Goal: Navigation & Orientation: Find specific page/section

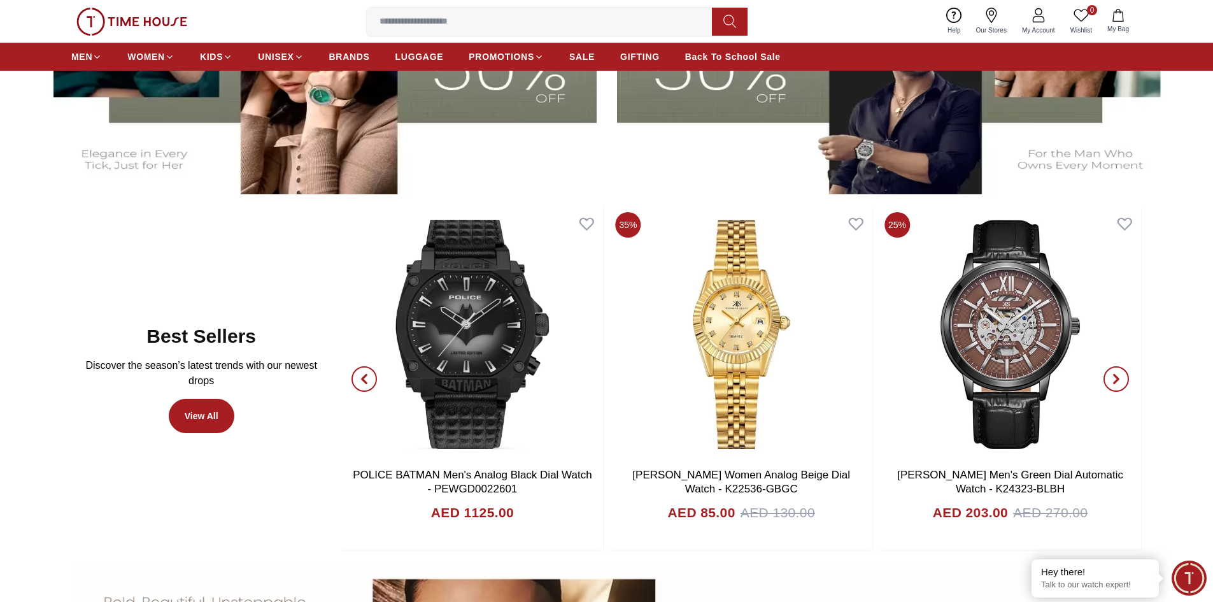
scroll to position [764, 0]
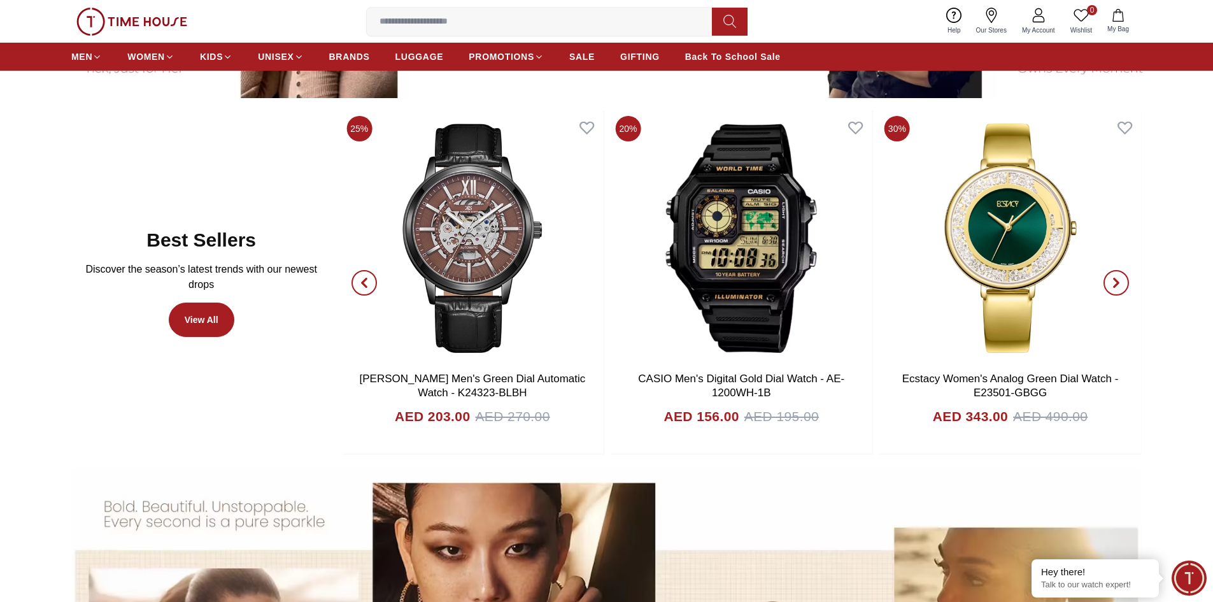
click at [1115, 283] on icon "button" at bounding box center [1116, 283] width 10 height 10
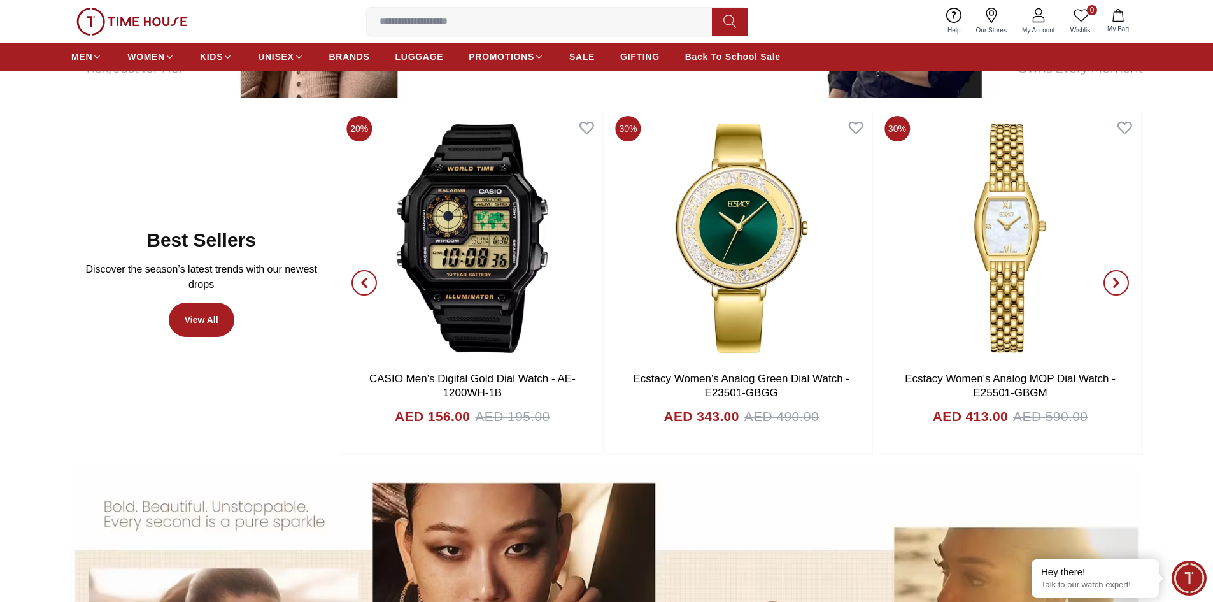
click at [1116, 283] on icon "button" at bounding box center [1116, 283] width 10 height 10
click at [582, 67] on link "SALE" at bounding box center [581, 56] width 25 height 23
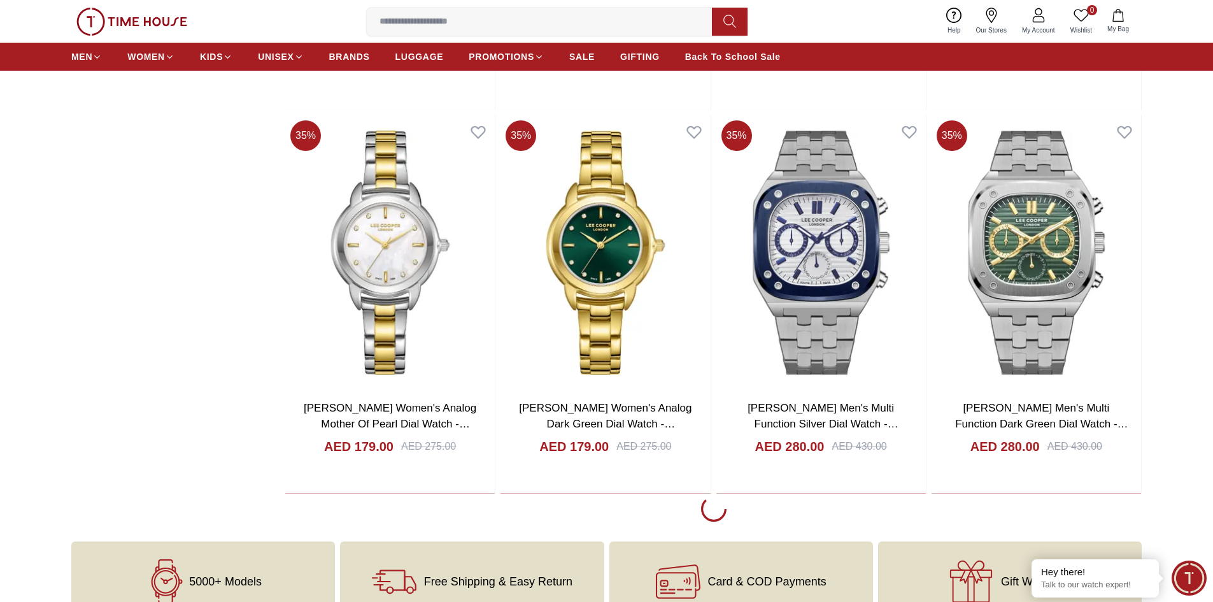
scroll to position [2122, 0]
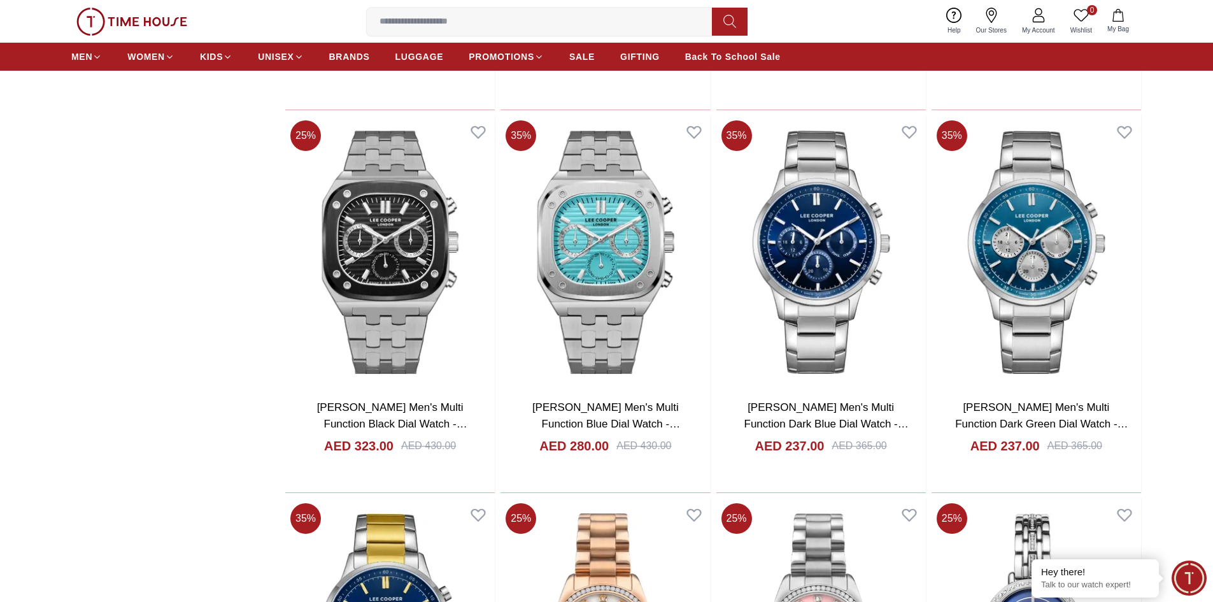
scroll to position [2376, 0]
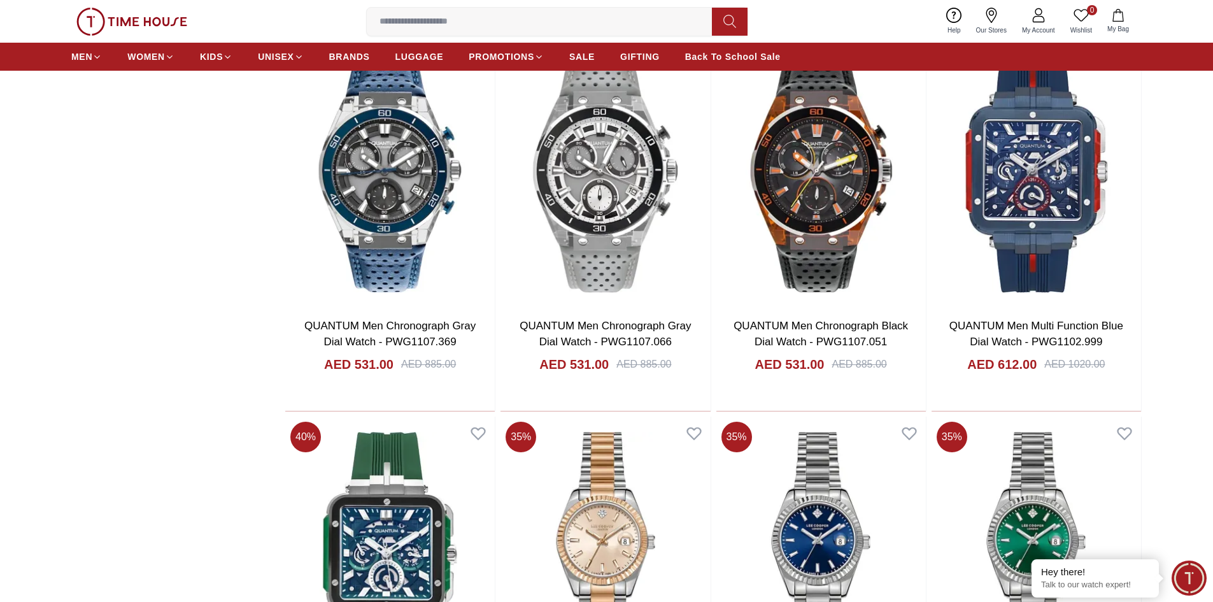
scroll to position [5857, 0]
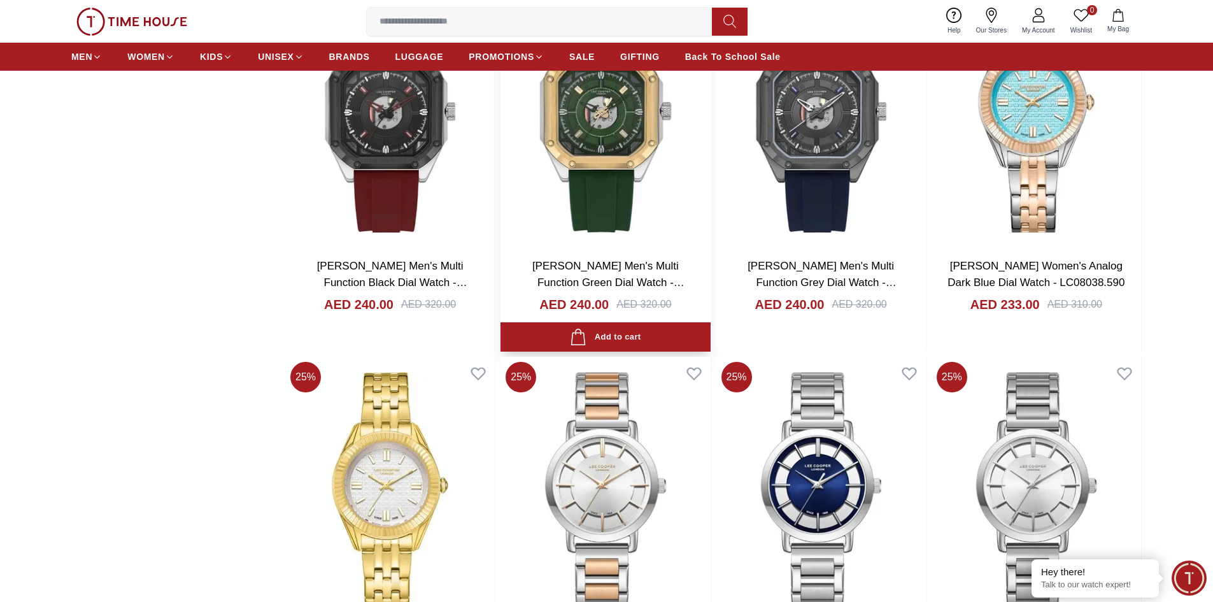
scroll to position [8828, 0]
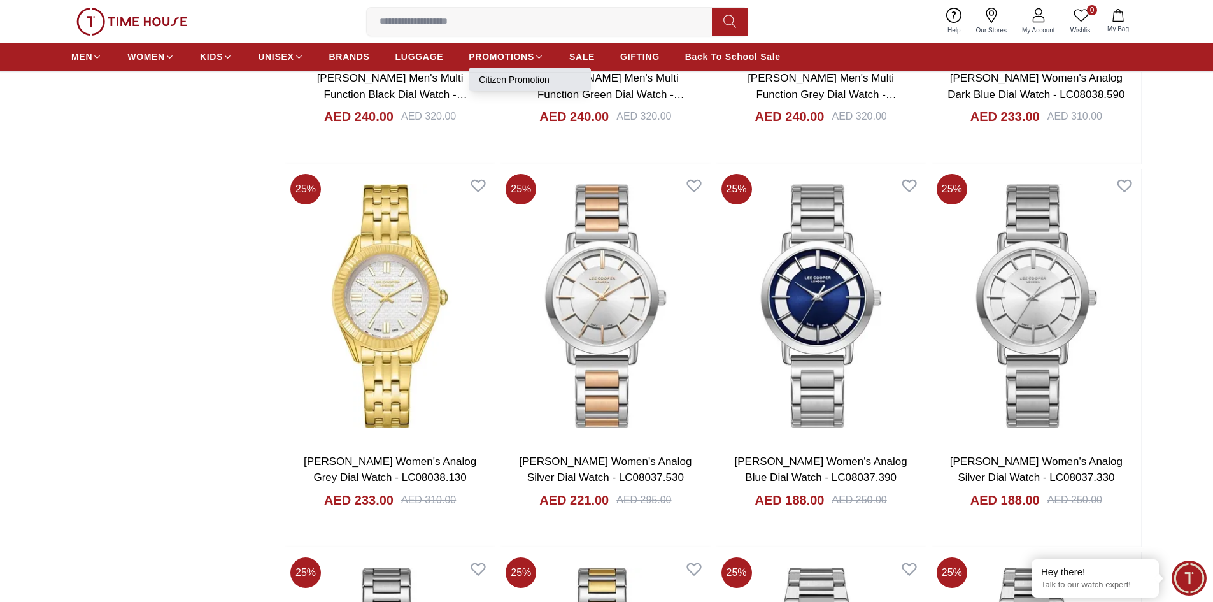
click at [484, 86] on li "Citizen Promotion" at bounding box center [530, 79] width 122 height 23
click at [493, 83] on link "Citizen Promotion" at bounding box center [530, 79] width 102 height 13
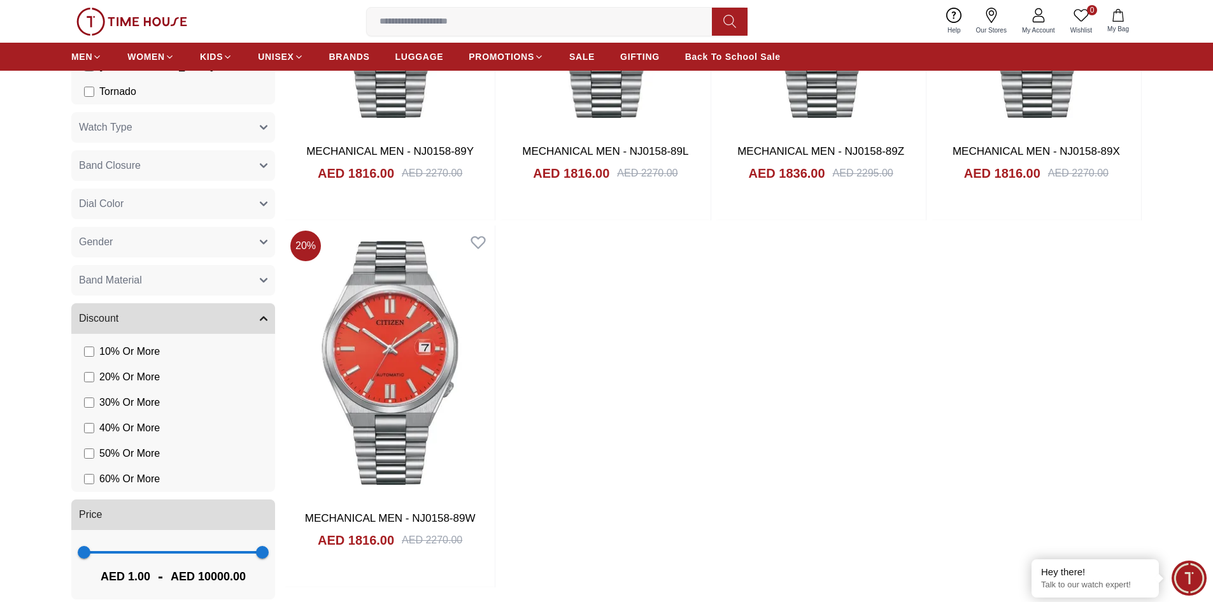
scroll to position [849, 0]
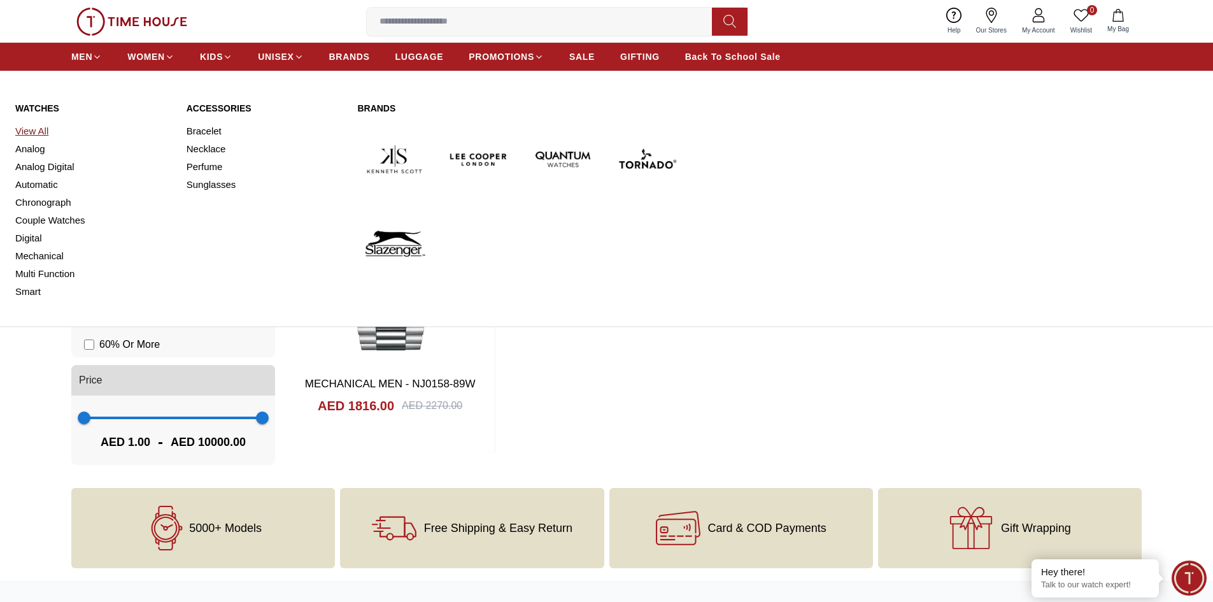
click at [41, 132] on link "View All" at bounding box center [93, 131] width 156 height 18
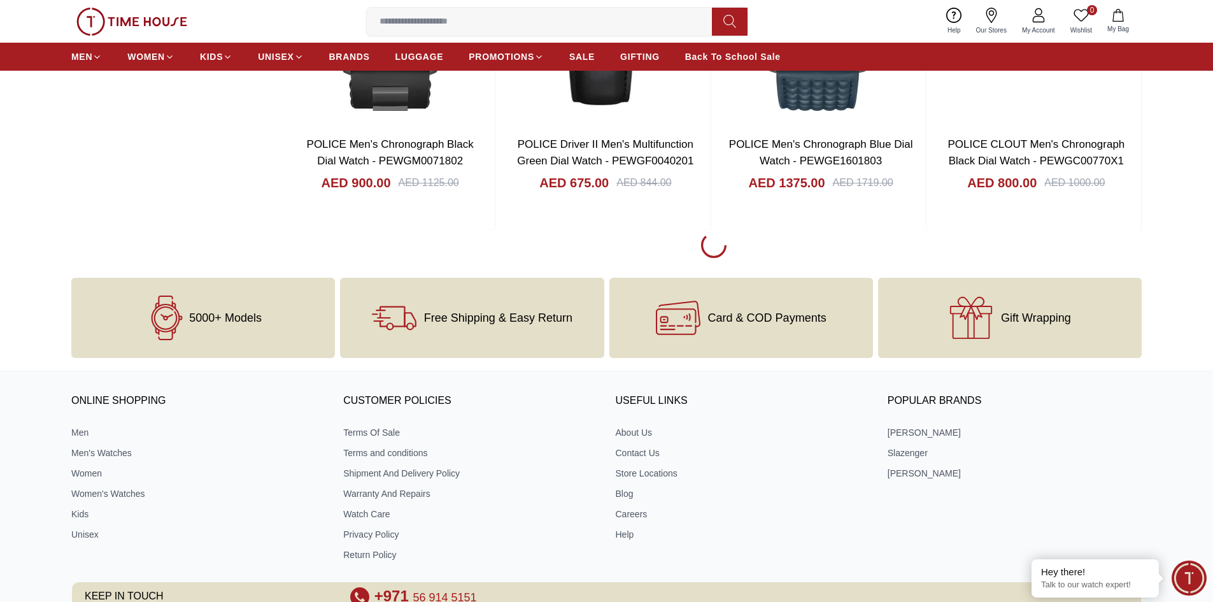
scroll to position [1868, 0]
